Goal: Task Accomplishment & Management: Complete application form

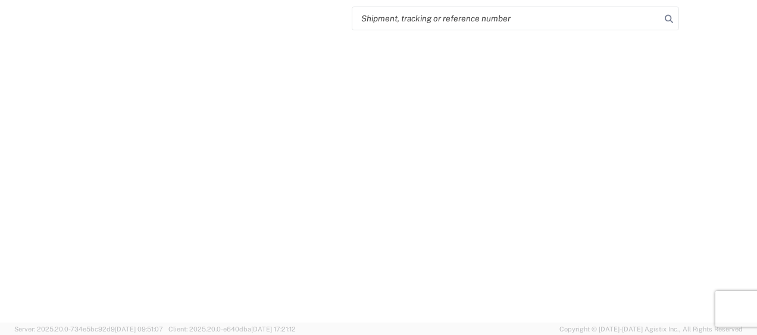
select select "FULL"
select select "LBS"
select select "IN"
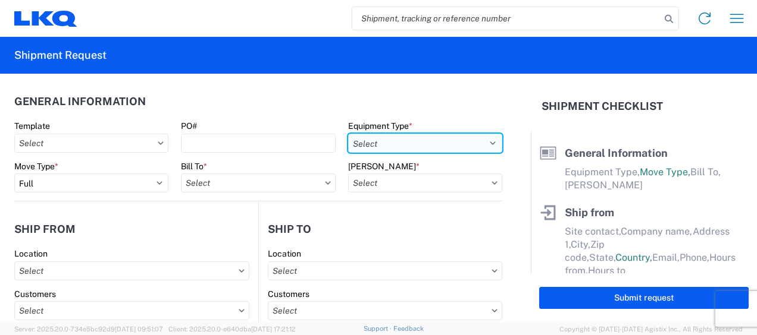
click at [479, 141] on select "Select 53’ Dry Van Flatbed Dropdeck (van) Lowboy (flatbed) Rail" at bounding box center [425, 143] width 154 height 19
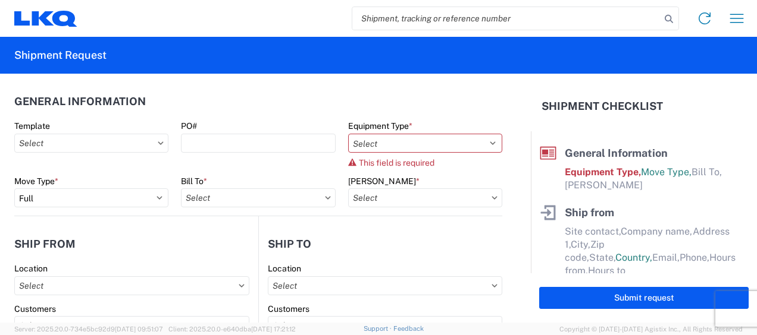
click at [341, 182] on agx-form-control-wrapper-v2 "Bill Code *" at bounding box center [424, 196] width 167 height 40
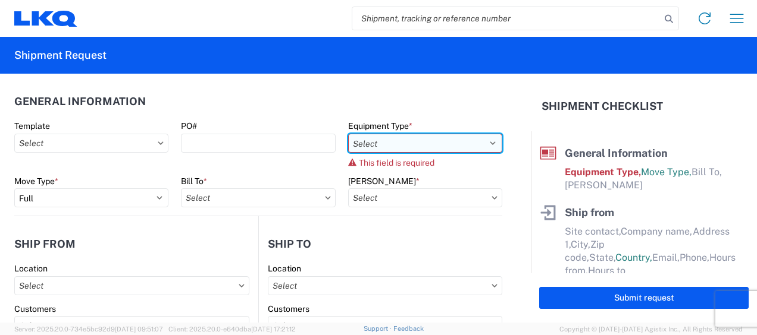
click at [483, 144] on select "Select 53’ Dry Van Flatbed Dropdeck (van) Lowboy (flatbed) Rail" at bounding box center [425, 143] width 154 height 19
select select "STDV"
click at [348, 134] on select "Select 53’ Dry Van Flatbed Dropdeck (van) Lowboy (flatbed) Rail" at bounding box center [425, 143] width 154 height 19
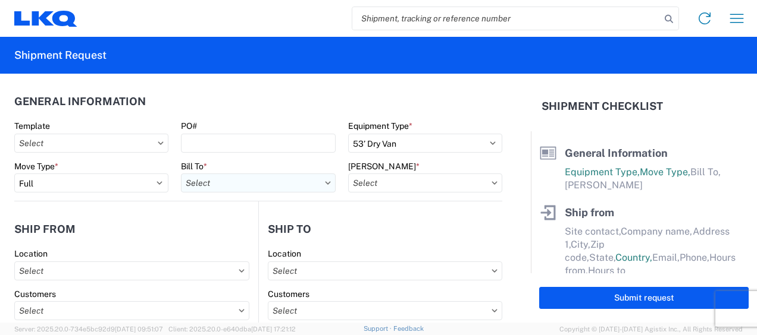
click at [234, 185] on input "text" at bounding box center [258, 183] width 154 height 19
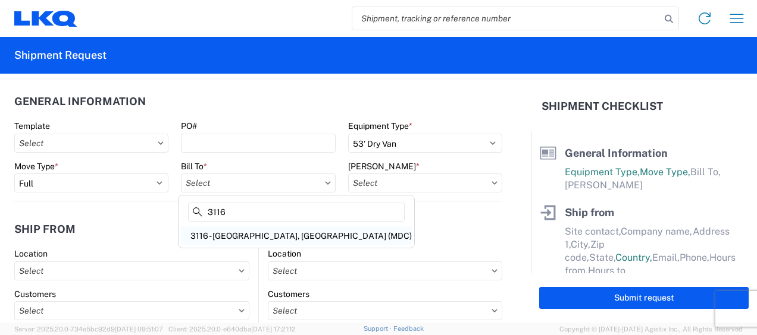
type input "3116"
click at [228, 235] on div "3116 - [GEOGRAPHIC_DATA], [GEOGRAPHIC_DATA] (MDC)" at bounding box center [296, 236] width 231 height 19
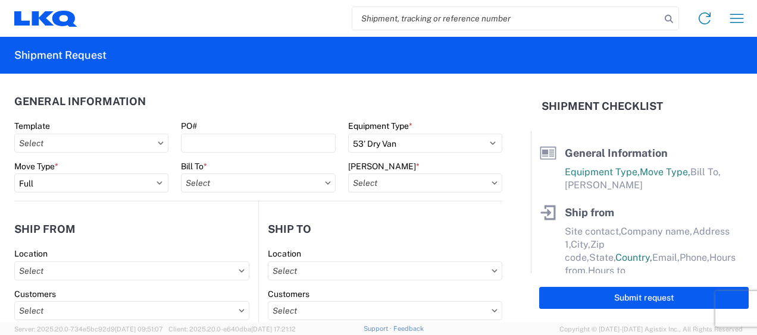
type input "3116 - [GEOGRAPHIC_DATA], [GEOGRAPHIC_DATA] (MDC)"
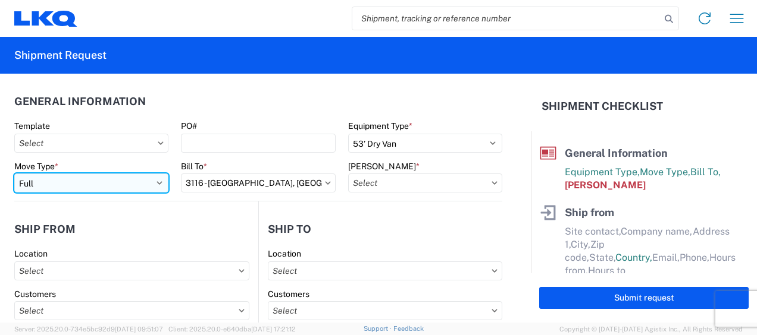
click at [46, 183] on select "Select Full Partial TL" at bounding box center [91, 183] width 154 height 19
select select "PARTIAL_TL"
click at [14, 174] on select "Select Full Partial TL" at bounding box center [91, 183] width 154 height 19
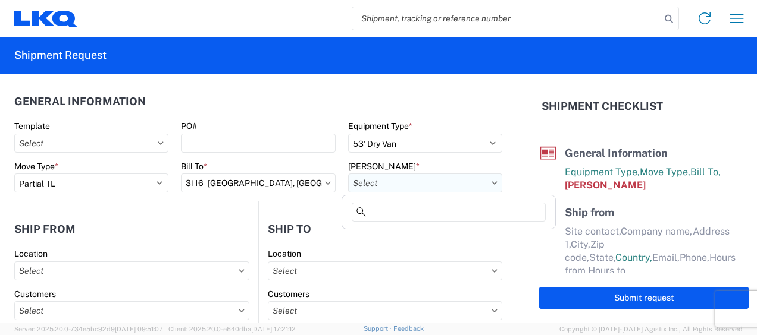
click at [393, 185] on input "text" at bounding box center [425, 183] width 154 height 19
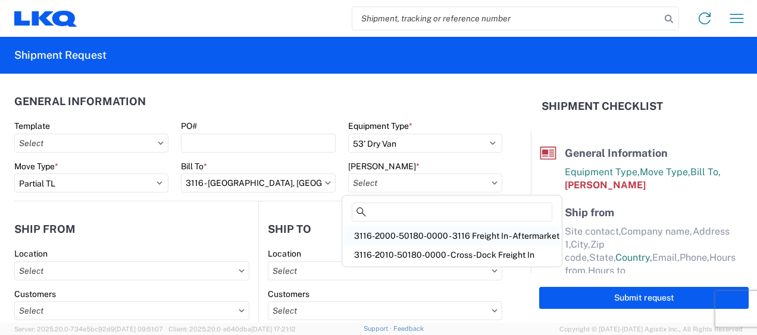
click at [379, 231] on div "3116-2000-50180-0000 - 3116 Freight In - Aftermarket" at bounding box center [451, 236] width 215 height 19
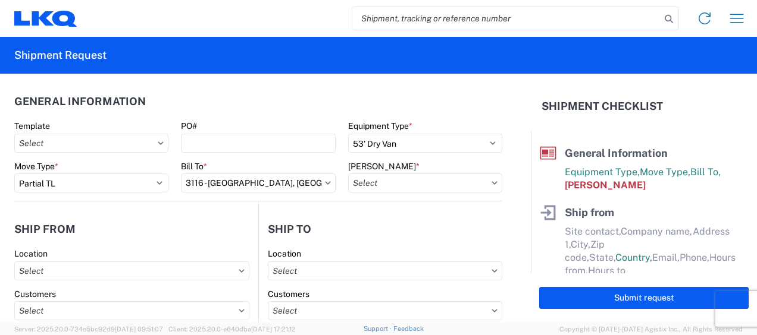
type input "3116-2000-50180-0000 - 3116 Freight In - Aftermarket"
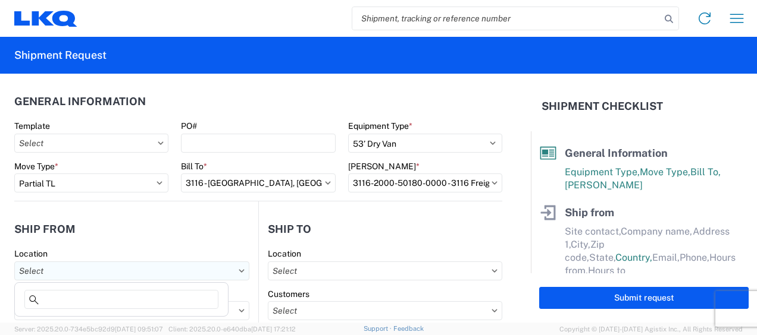
click at [54, 272] on input "text" at bounding box center [131, 271] width 235 height 19
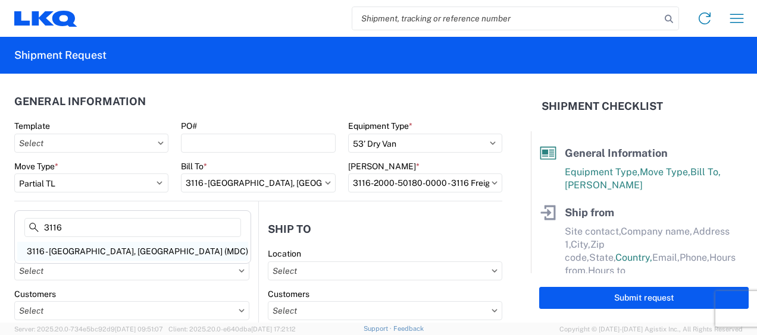
type input "3116"
click at [71, 247] on div "3116 - [GEOGRAPHIC_DATA], [GEOGRAPHIC_DATA] (MDC)" at bounding box center [132, 251] width 231 height 19
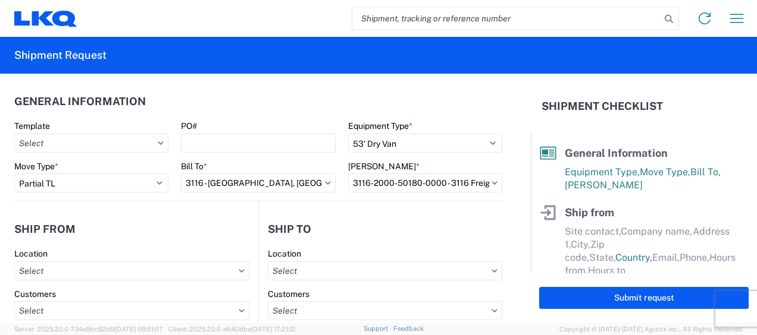
type input "3116 - [GEOGRAPHIC_DATA], [GEOGRAPHIC_DATA] (MDC)"
type input "[DEMOGRAPHIC_DATA][PERSON_NAME]"
type input "LKQ Corporation"
type input "[STREET_ADDRESS]"
type input "[GEOGRAPHIC_DATA]"
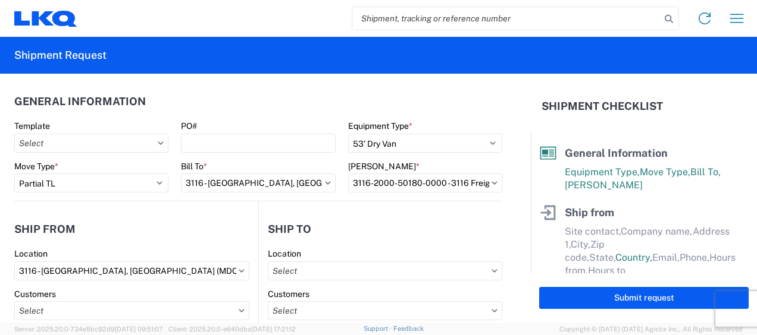
type input "49508"
select select "MI"
select select "US"
type input "[PERSON_NAME][EMAIL_ADDRESS][DOMAIN_NAME]"
type input "[PHONE_NUMBER]"
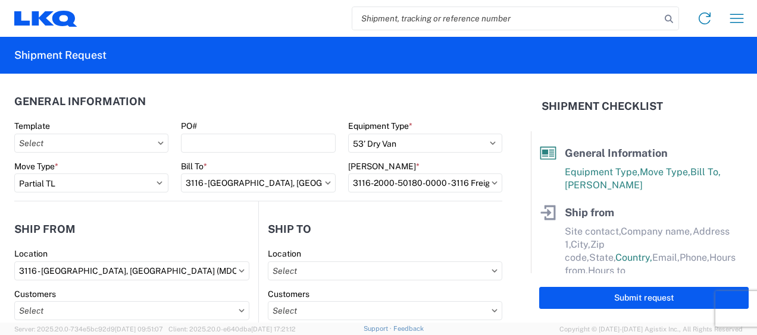
type input "06:00"
type input "13:00"
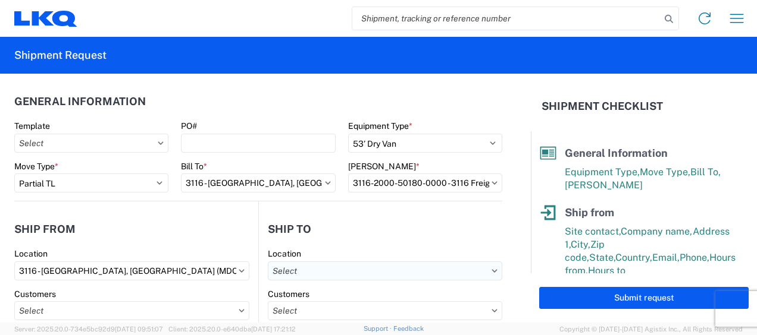
click at [291, 270] on input "text" at bounding box center [385, 271] width 234 height 19
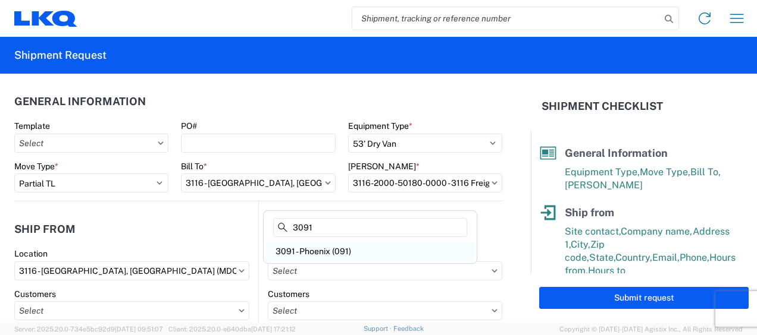
type input "3091"
click at [313, 249] on div "3091 - Phoenix (091)" at bounding box center [370, 251] width 208 height 19
type input "3091 - Phoenix (091)"
type input "LKQ Corporation"
type input "[STREET_ADDRESS]"
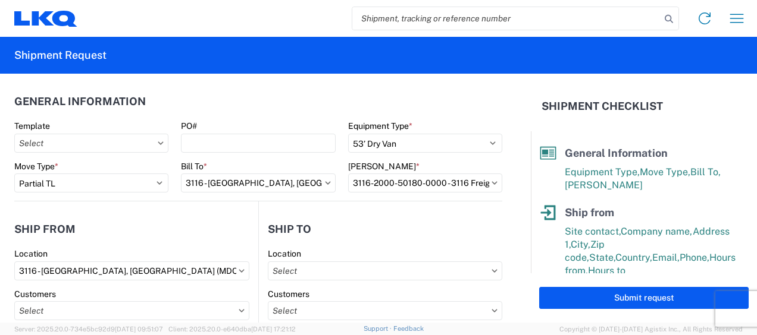
type input "Phoenix"
type input "85040"
select select "US"
type input "[PHONE_NUMBER]"
type input "08:00"
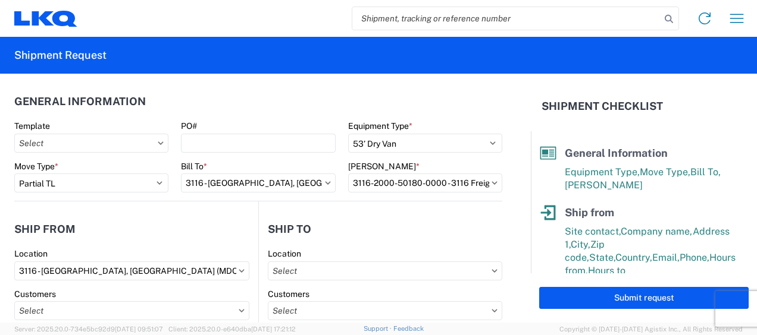
type input "17:00"
select select
click at [241, 234] on header "Ship from" at bounding box center [136, 229] width 244 height 27
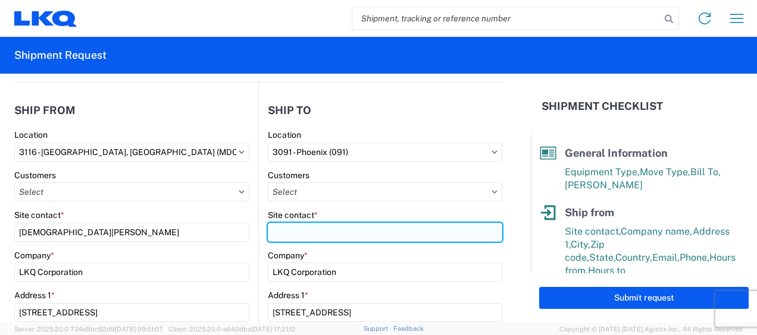
click at [277, 235] on input "Site contact *" at bounding box center [385, 232] width 234 height 19
type input "Receiving"
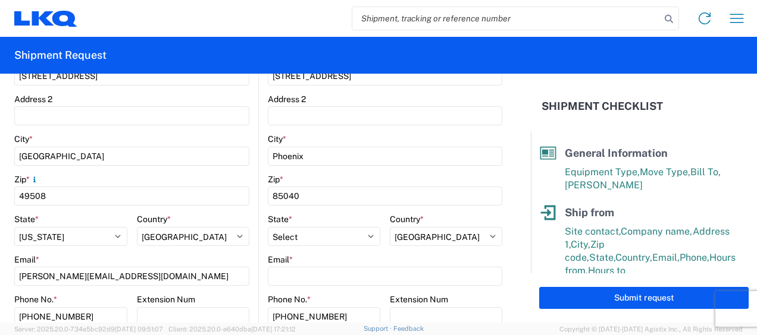
scroll to position [416, 0]
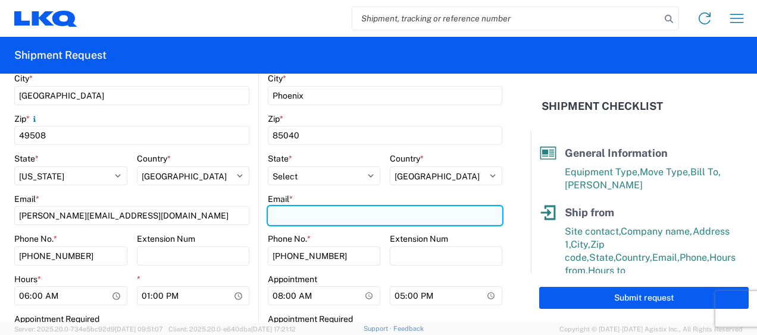
paste input "[EMAIL_ADDRESS][DOMAIN_NAME]"
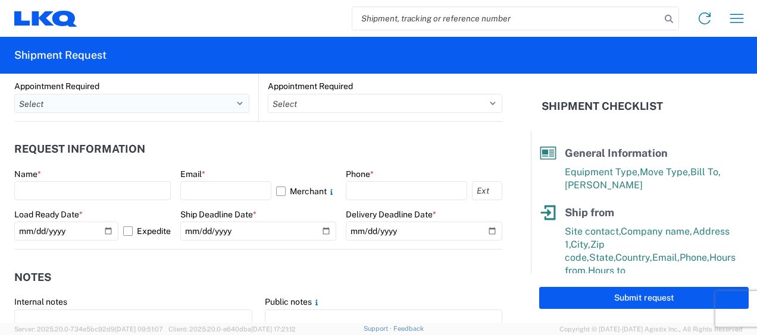
scroll to position [654, 0]
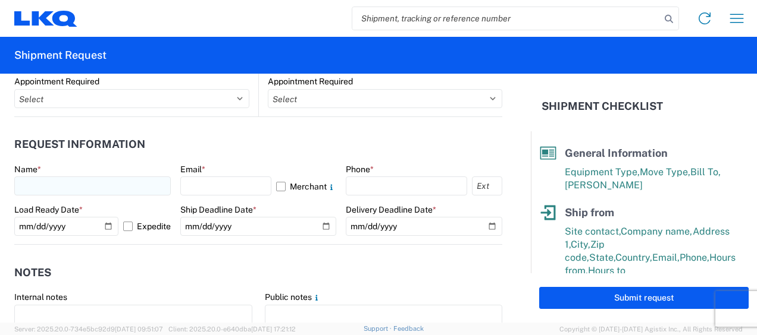
type input "[EMAIL_ADDRESS][DOMAIN_NAME]"
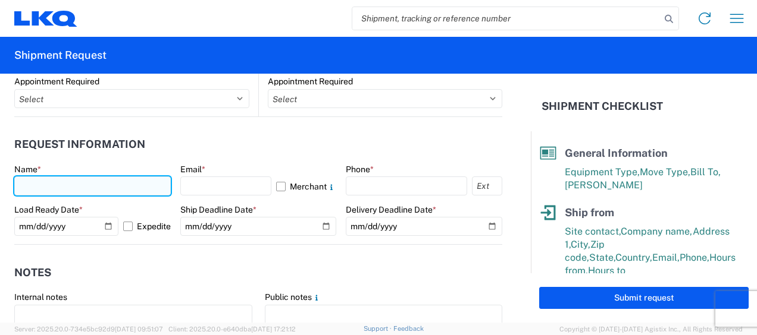
click at [58, 187] on input "text" at bounding box center [92, 186] width 156 height 19
type input "[DEMOGRAPHIC_DATA][PERSON_NAME]"
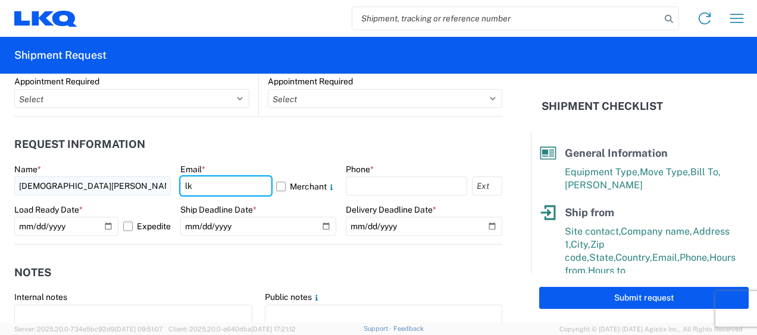
type input "l"
type input "[PERSON_NAME][EMAIL_ADDRESS][DOMAIN_NAME]"
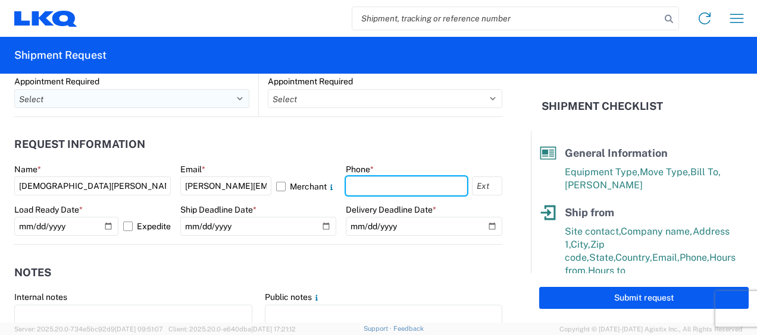
type input "6167541500"
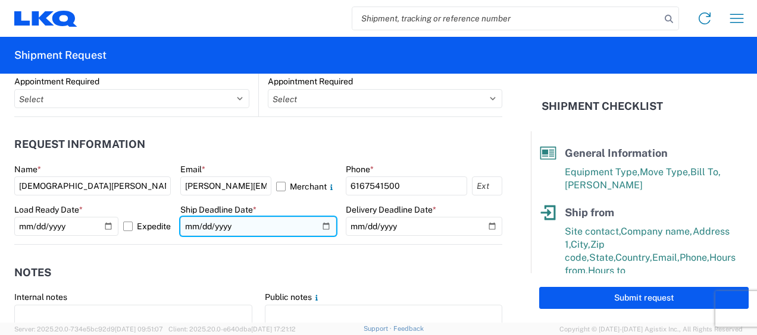
click at [324, 227] on input "date" at bounding box center [258, 226] width 156 height 19
type input "2025-10-13"
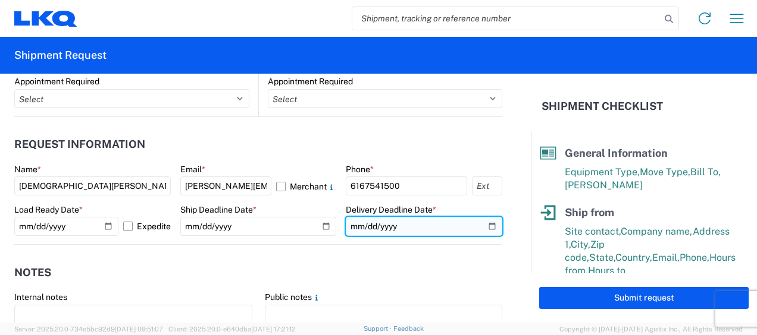
click at [484, 224] on input "date" at bounding box center [424, 226] width 156 height 19
type input "2025-10-17"
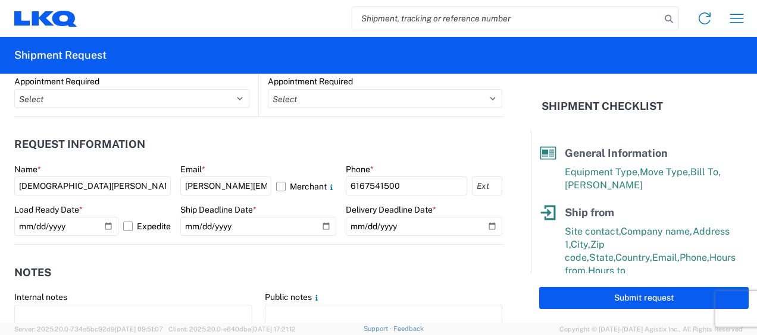
click at [337, 269] on header "Notes" at bounding box center [258, 272] width 488 height 27
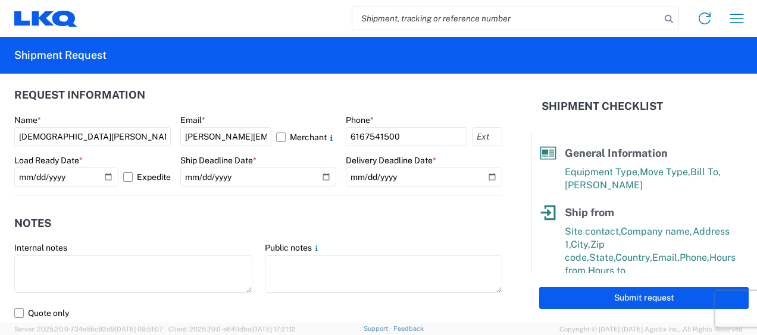
scroll to position [773, 0]
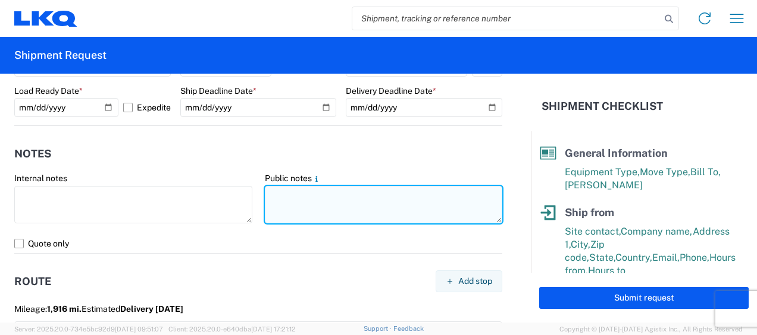
click at [275, 191] on textarea at bounding box center [384, 204] width 238 height 37
drag, startPoint x: 263, startPoint y: 195, endPoint x: 405, endPoint y: 200, distance: 142.3
click at [405, 200] on textarea "091-Phoenix 11 skids 11411505/2058" at bounding box center [384, 204] width 238 height 37
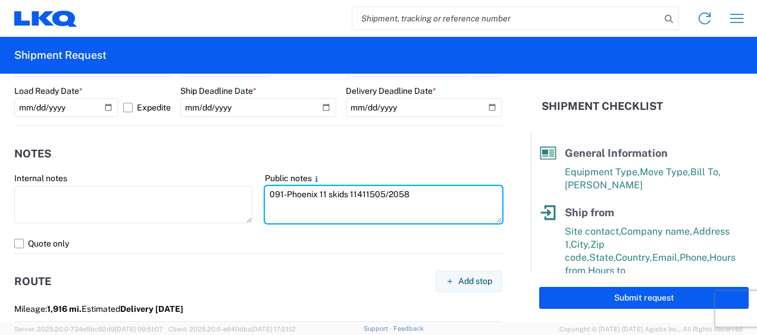
type textarea "091-Phoenix 11 skids 11411505/2058"
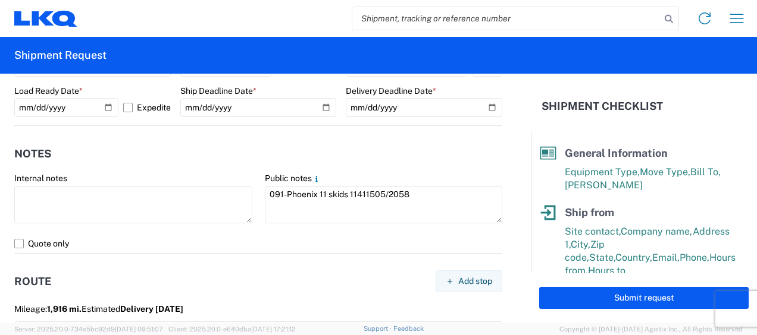
click at [234, 159] on header "Notes" at bounding box center [258, 153] width 488 height 27
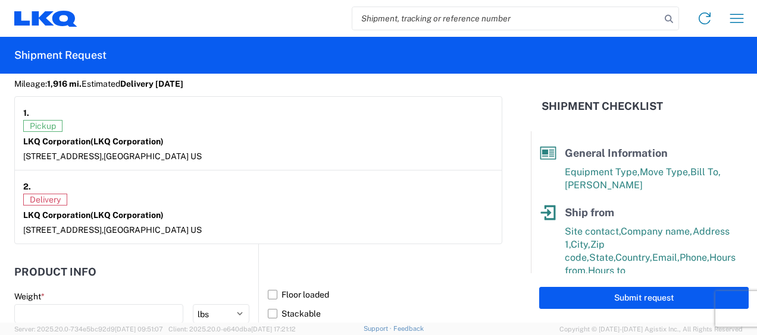
scroll to position [1071, 0]
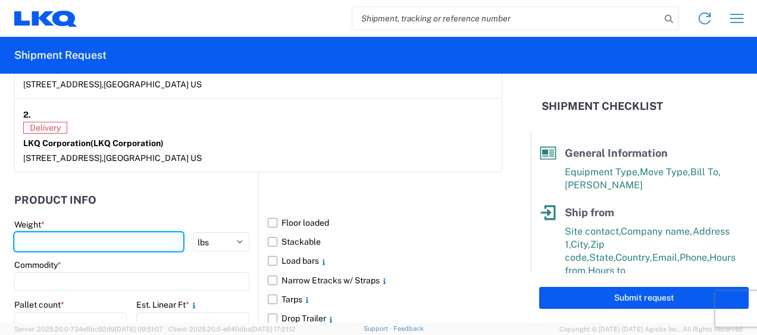
click at [57, 239] on input "number" at bounding box center [98, 242] width 169 height 19
type input "5127"
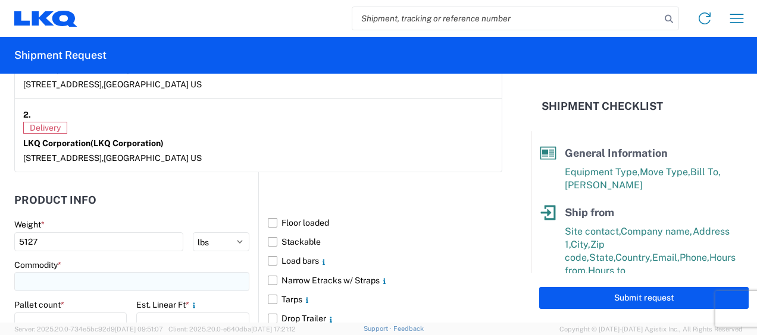
click at [26, 280] on input at bounding box center [131, 281] width 235 height 19
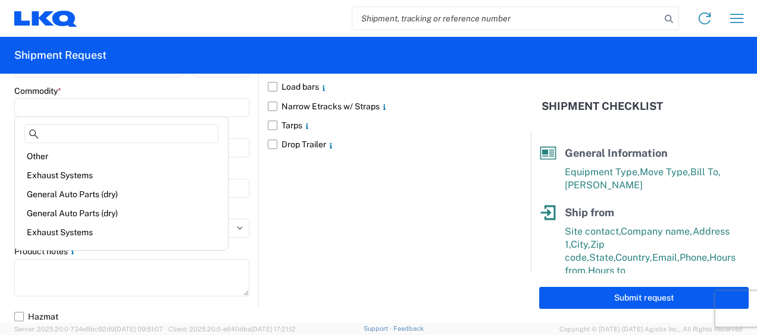
scroll to position [119, 0]
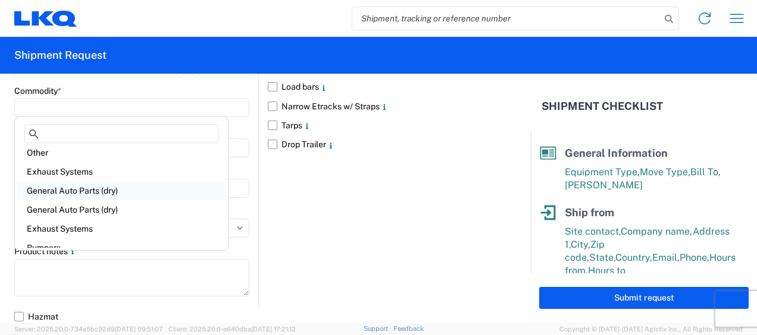
click at [105, 194] on div "General Auto Parts (dry)" at bounding box center [121, 190] width 208 height 19
type input "General Auto Parts (dry)"
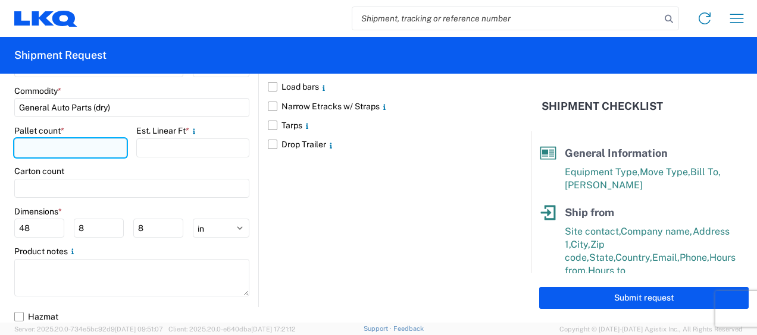
click at [58, 146] on input "number" at bounding box center [70, 148] width 112 height 19
type input "11"
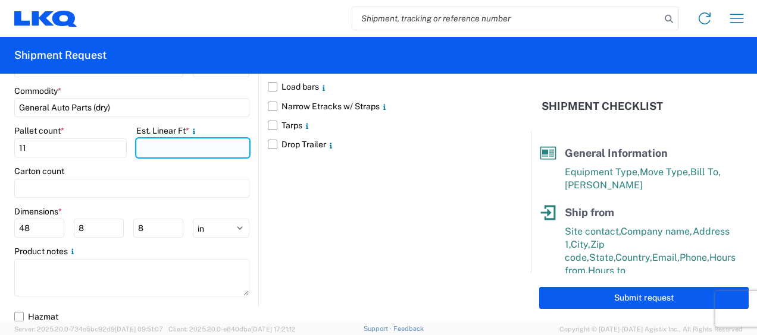
click at [156, 140] on input "number" at bounding box center [192, 148] width 112 height 19
type input "27"
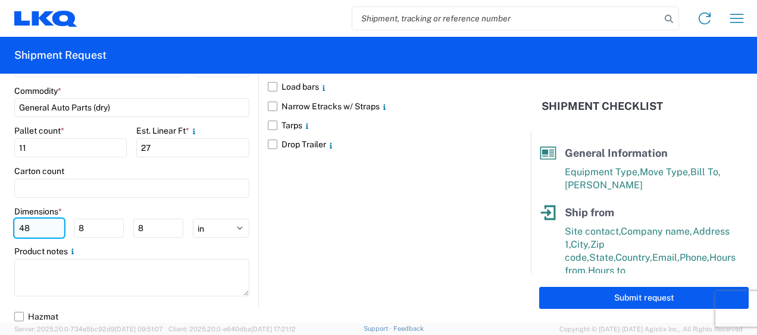
drag, startPoint x: 29, startPoint y: 228, endPoint x: 27, endPoint y: 218, distance: 10.3
click at [28, 228] on input "48" at bounding box center [39, 228] width 50 height 19
click at [30, 224] on input "48" at bounding box center [39, 228] width 50 height 19
click at [98, 226] on input "8" at bounding box center [99, 228] width 50 height 19
click at [42, 225] on input "48" at bounding box center [39, 228] width 50 height 19
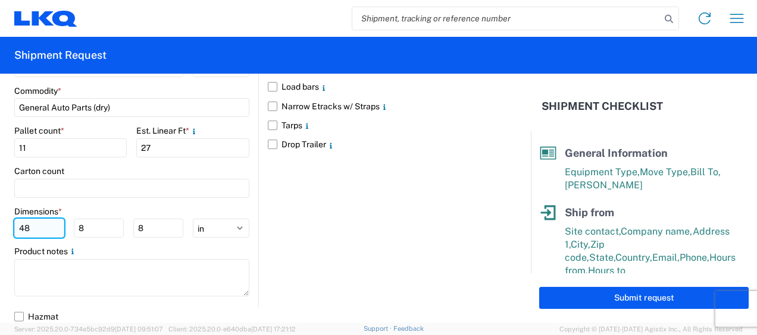
click at [40, 225] on input "48" at bounding box center [39, 228] width 50 height 19
drag, startPoint x: 29, startPoint y: 222, endPoint x: 0, endPoint y: 223, distance: 28.6
click at [0, 224] on html "Home Shipment request Shipment tracking Shipment Request General Information Te…" at bounding box center [378, 167] width 757 height 335
type input "77"
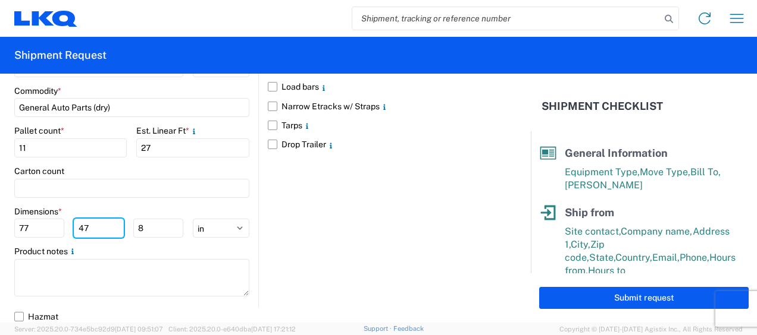
type input "47"
type input "4"
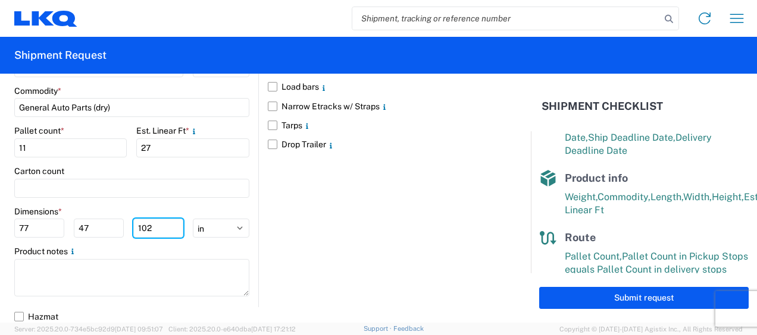
scroll to position [280, 0]
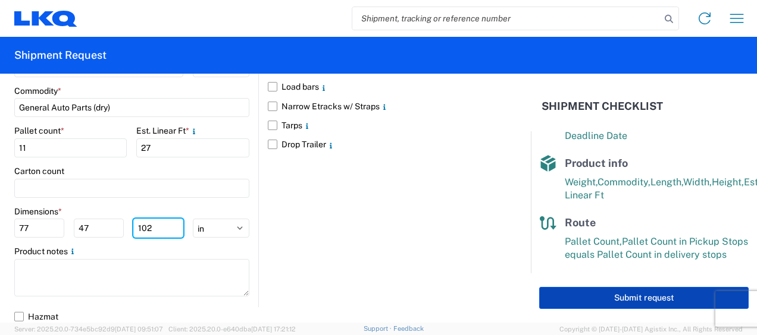
type input "102"
click at [637, 297] on button "Submit request" at bounding box center [643, 298] width 209 height 22
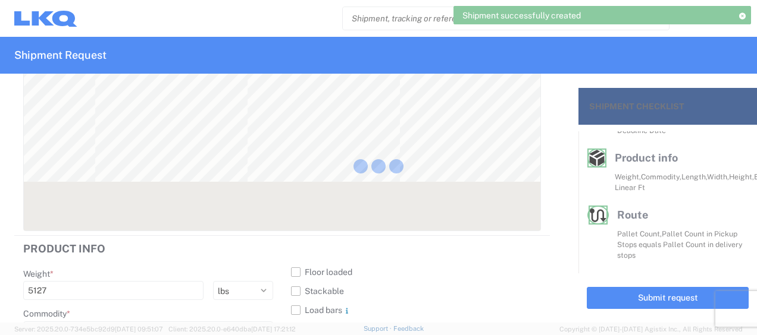
scroll to position [267, 0]
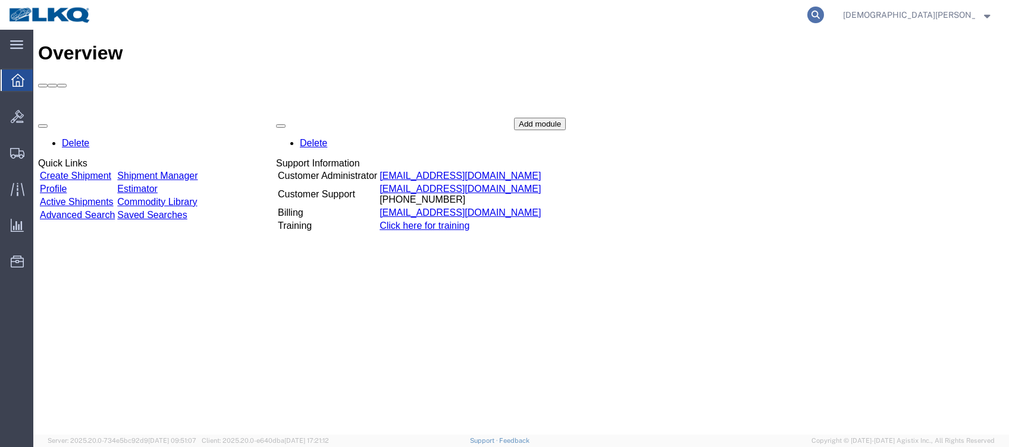
click at [824, 14] on icon at bounding box center [815, 15] width 17 height 17
click at [757, 8] on input "search" at bounding box center [627, 15] width 362 height 29
type input "57093374"
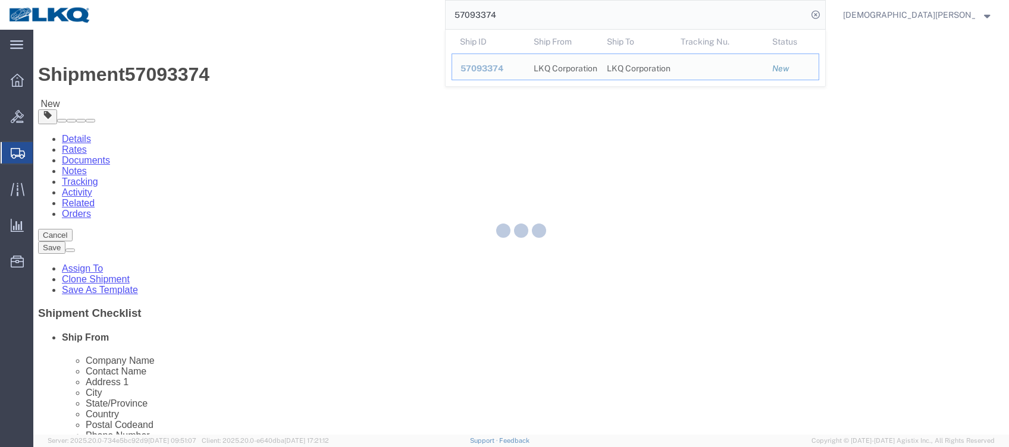
click at [388, 93] on div at bounding box center [520, 232] width 975 height 405
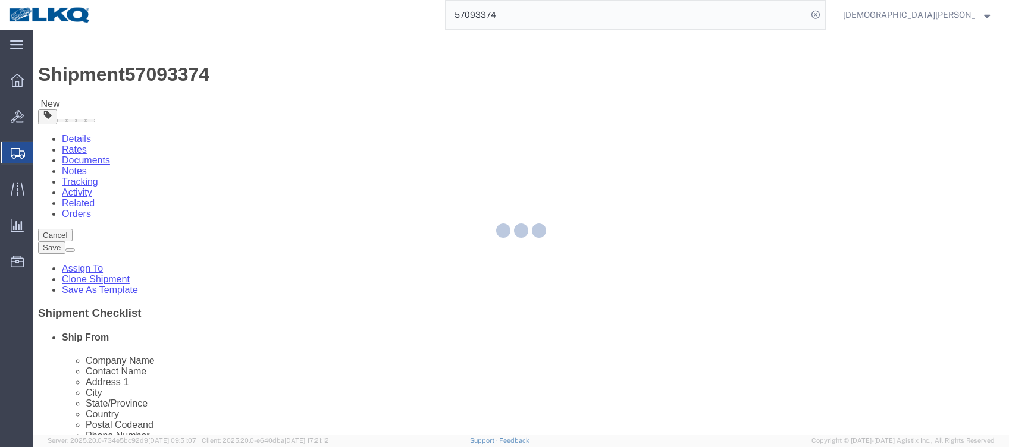
select select "27850"
select select "27824"
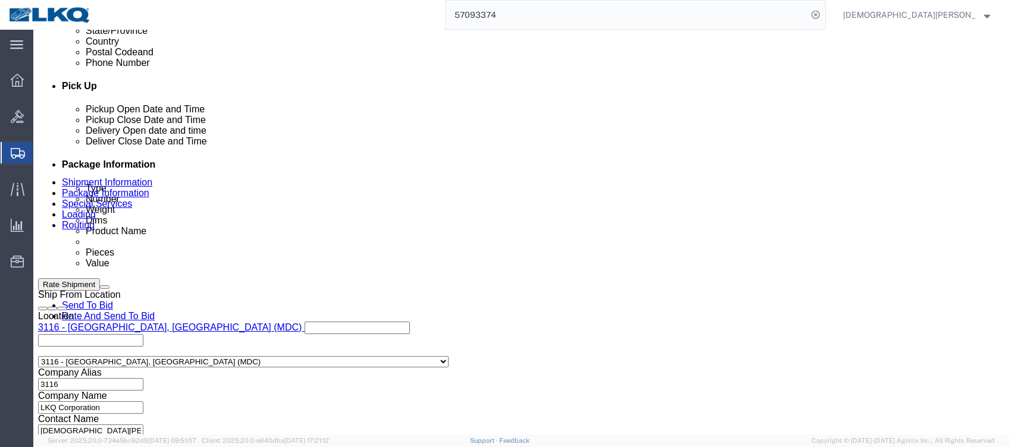
scroll to position [555, 0]
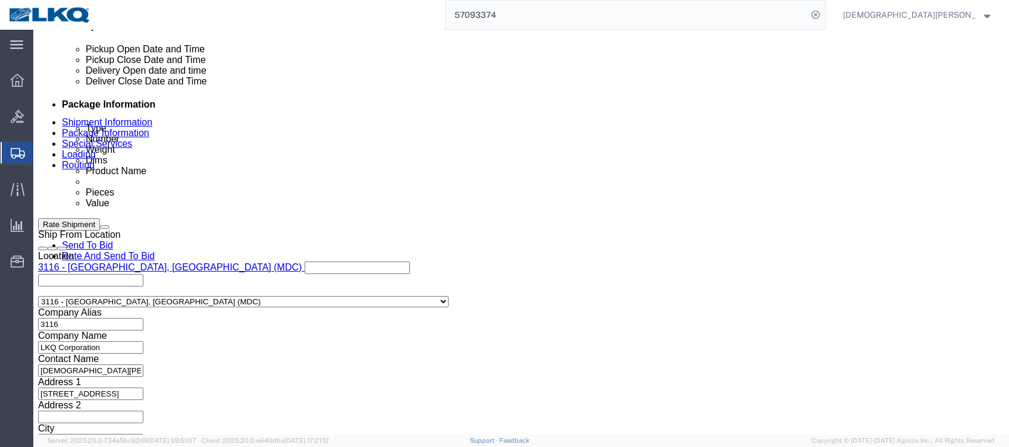
click div
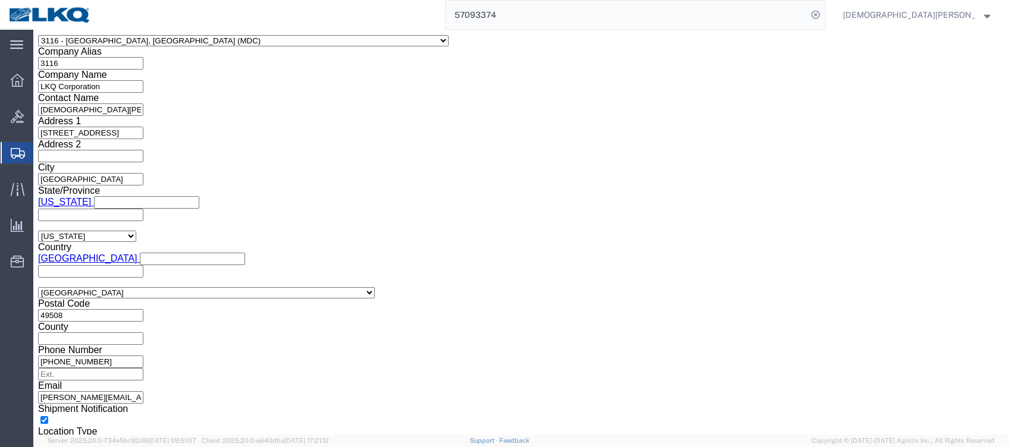
click input "5:00 AM"
type input "5:00 pm"
click button "Apply"
click link "Send To Bid"
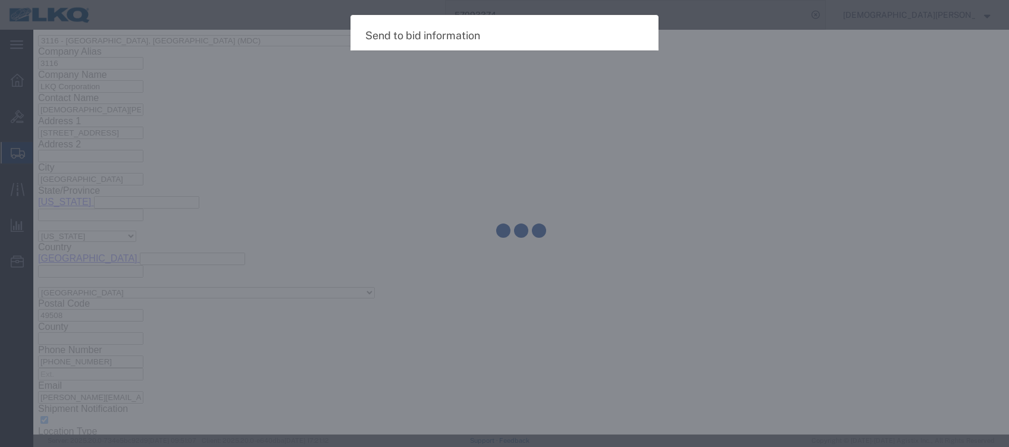
select select "TL"
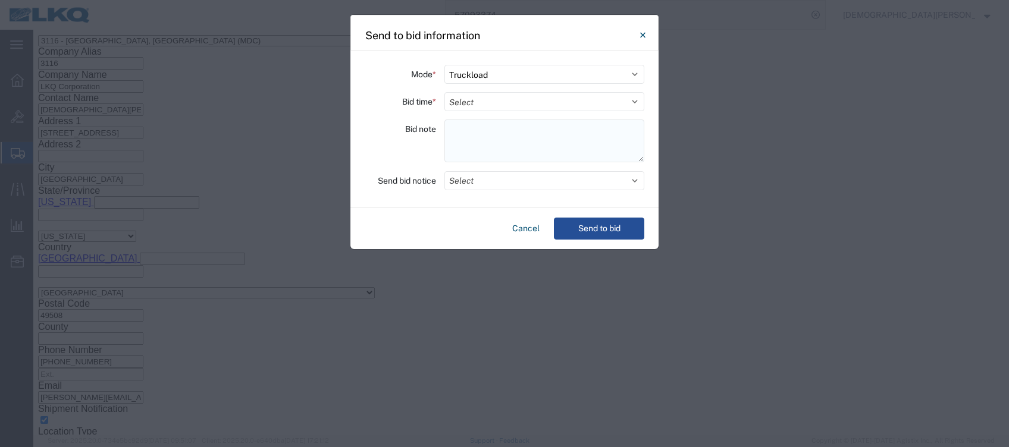
click at [478, 124] on textarea at bounding box center [544, 141] width 200 height 43
paste textarea "091-Phoenix 11 skids 11411505/2058"
type textarea "091-Phoenix 11 skids 11411505/2058"
click at [505, 74] on select "Select Small Parcel Truckload Air Rail Less than Truckload Ocean Freight Multi-…" at bounding box center [544, 74] width 200 height 19
select select "LTL"
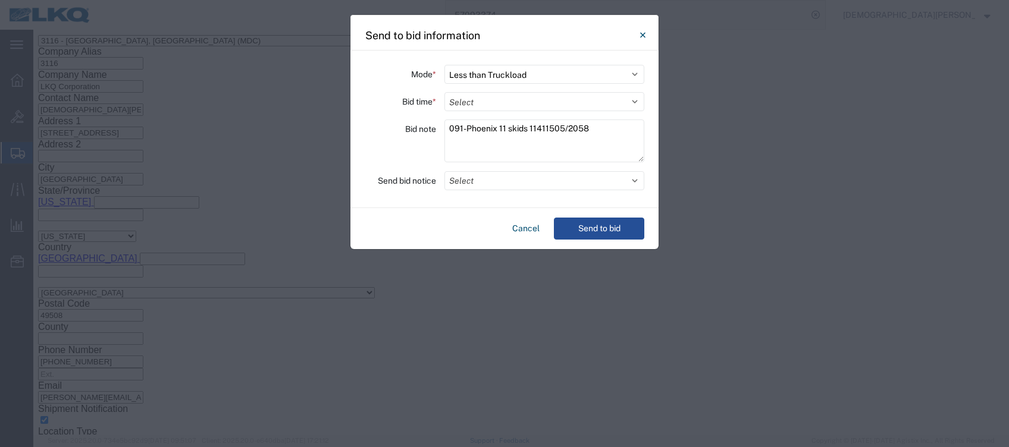
click at [444, 65] on select "Select Small Parcel Truckload Air Rail Less than Truckload Ocean Freight Multi-…" at bounding box center [544, 74] width 200 height 19
click at [636, 102] on select "Select 30 Min (Rush) 1 Hour (Rush) 2 Hours (Rush) 4 Hours (Rush) 8 Hours (Rush)…" at bounding box center [544, 101] width 200 height 19
select select "8"
click at [444, 92] on select "Select 30 Min (Rush) 1 Hour (Rush) 2 Hours (Rush) 4 Hours (Rush) 8 Hours (Rush)…" at bounding box center [544, 101] width 200 height 19
click at [590, 229] on button "Send to bid" at bounding box center [599, 229] width 90 height 22
